Goal: Information Seeking & Learning: Find contact information

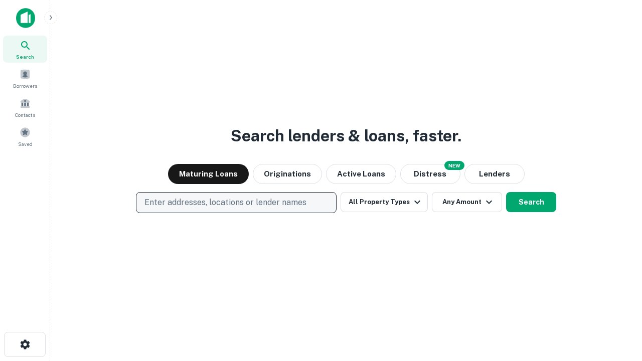
click at [236, 203] on p "Enter addresses, locations or lender names" at bounding box center [226, 203] width 162 height 12
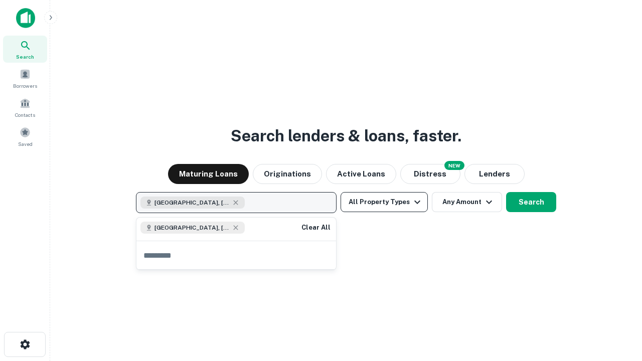
click at [384, 202] on button "All Property Types" at bounding box center [384, 202] width 87 height 20
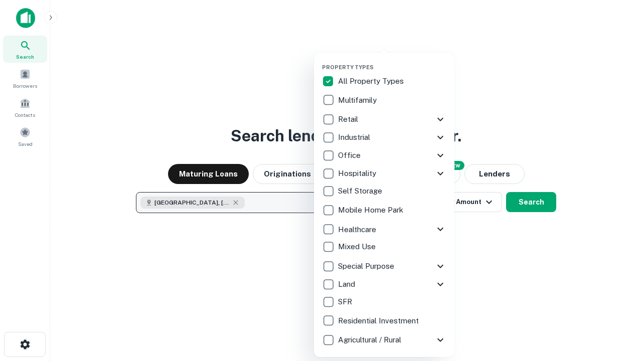
click at [392, 61] on button "button" at bounding box center [392, 61] width 140 height 1
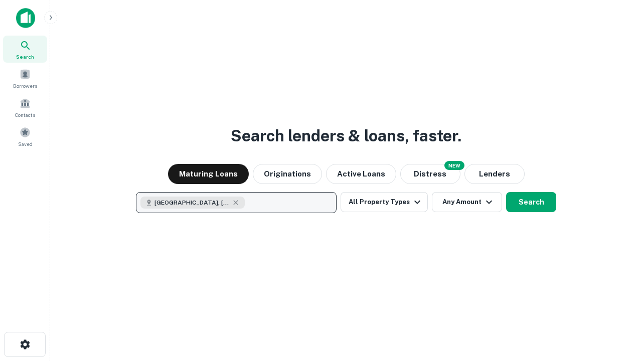
scroll to position [16, 0]
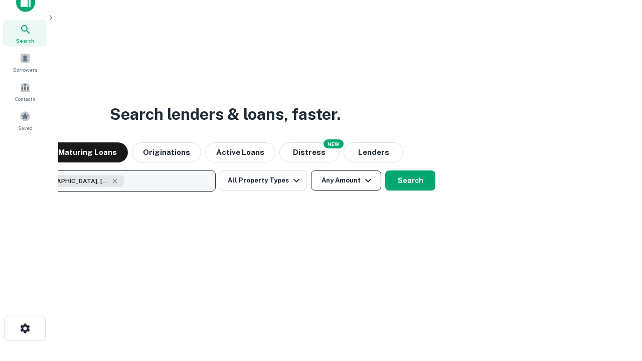
click at [311, 171] on button "Any Amount" at bounding box center [346, 181] width 70 height 20
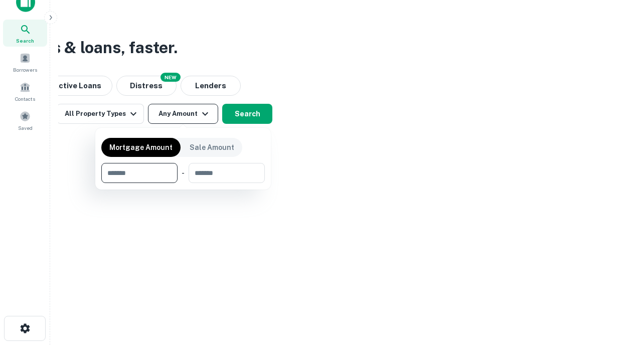
type input "*******"
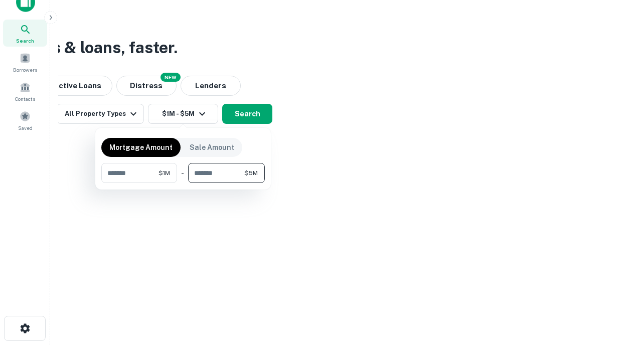
type input "*******"
click at [183, 183] on button "button" at bounding box center [183, 183] width 164 height 1
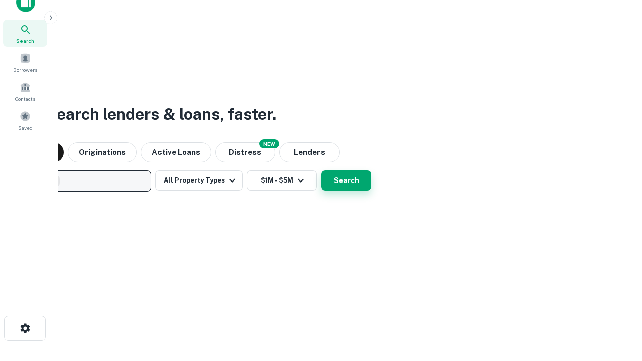
click at [321, 171] on button "Search" at bounding box center [346, 181] width 50 height 20
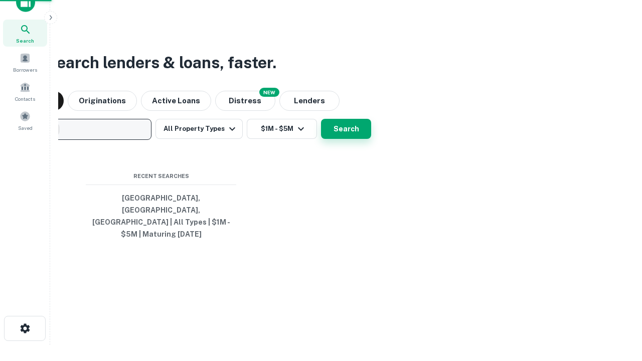
scroll to position [33, 284]
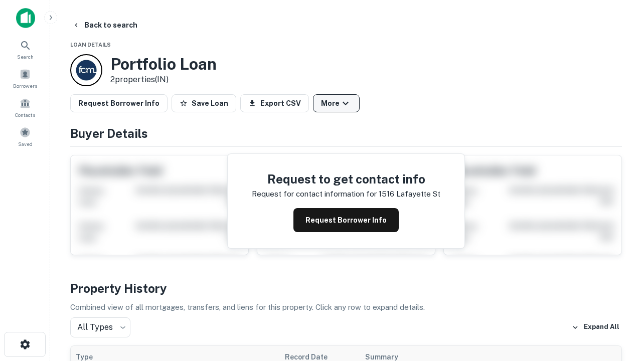
click at [336, 103] on button "More" at bounding box center [336, 103] width 47 height 18
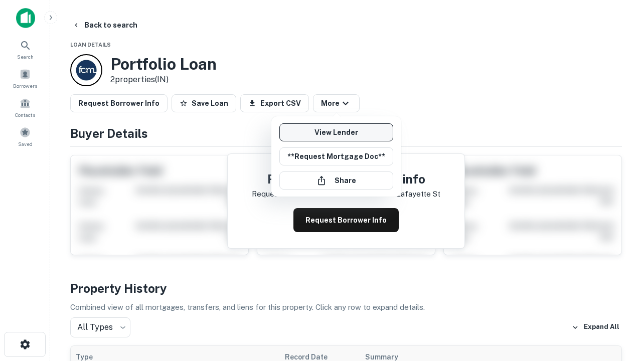
click at [336, 132] on link "View Lender" at bounding box center [336, 132] width 114 height 18
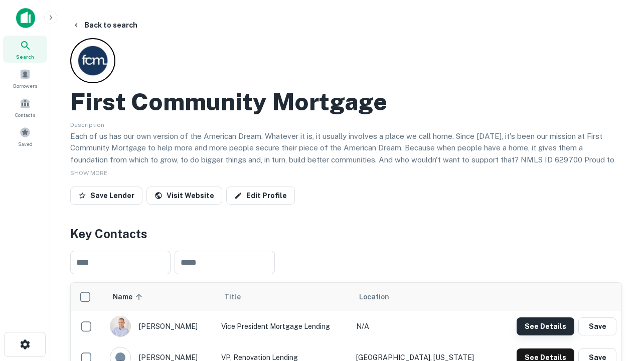
click at [545, 326] on button "See Details" at bounding box center [546, 327] width 58 height 18
